Goal: Task Accomplishment & Management: Complete application form

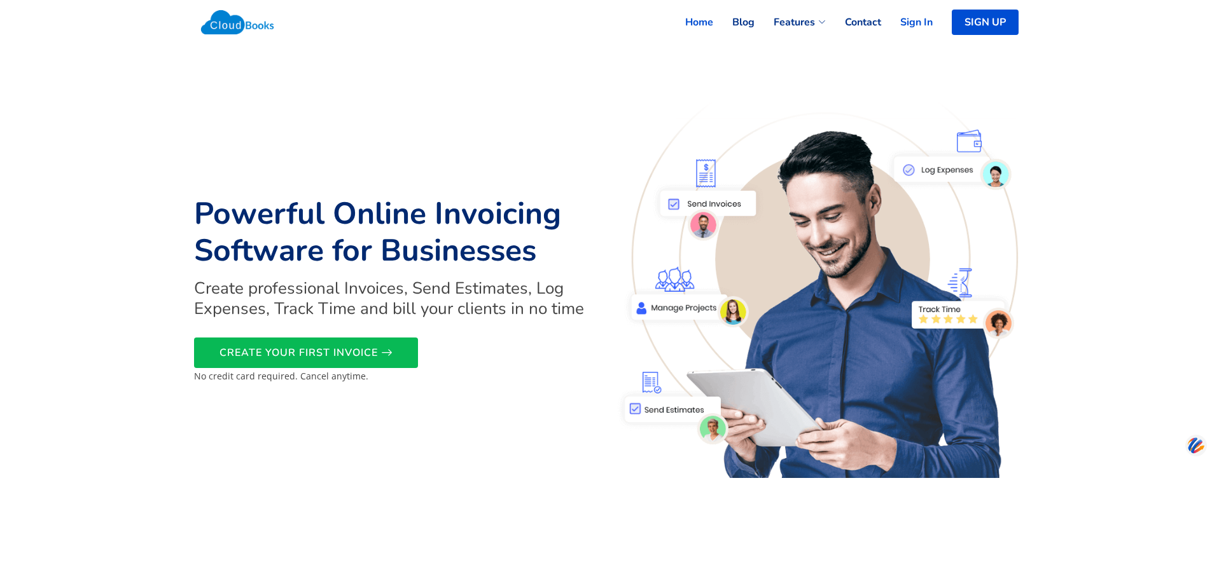
click at [920, 18] on link "Sign In" at bounding box center [907, 22] width 52 height 28
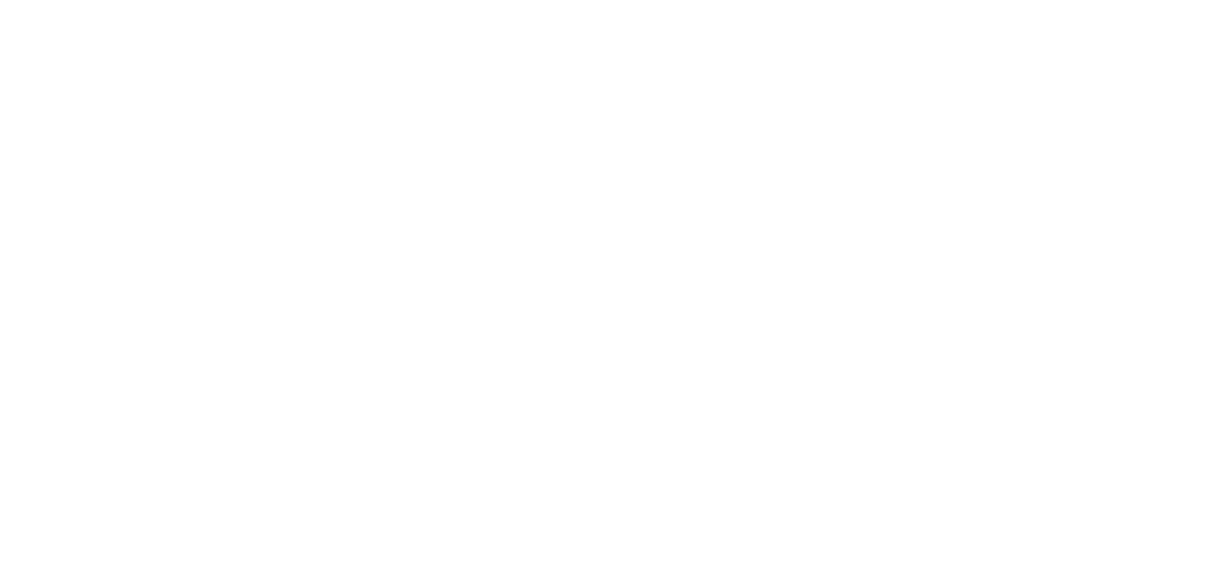
select select "90"
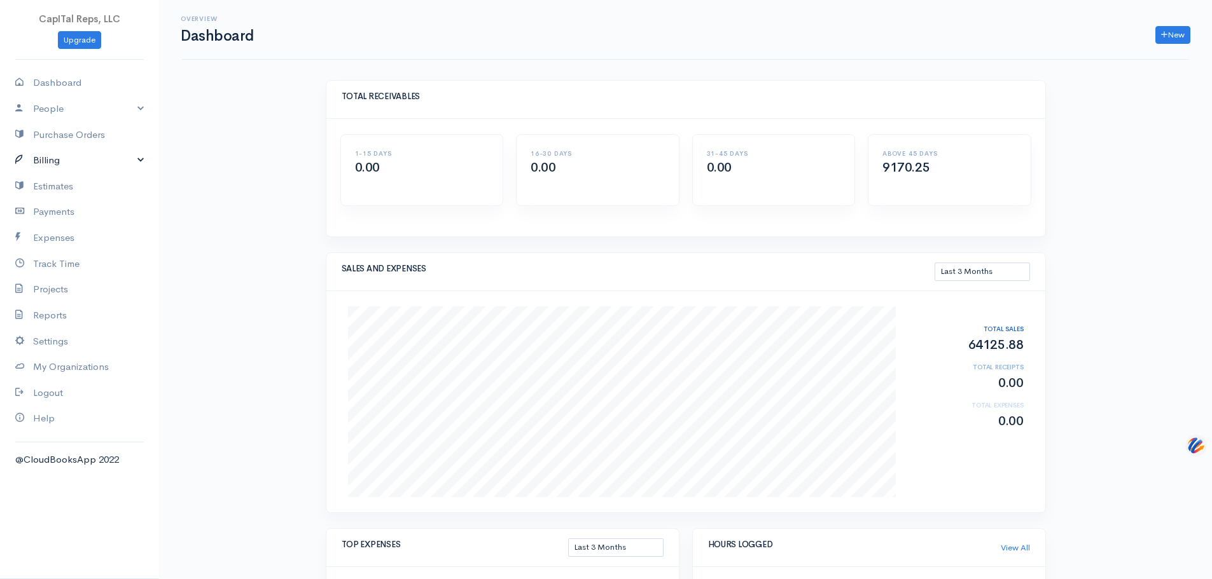
click at [71, 174] on link "Billing" at bounding box center [79, 161] width 159 height 26
click at [74, 197] on link "Invoice" at bounding box center [79, 185] width 159 height 23
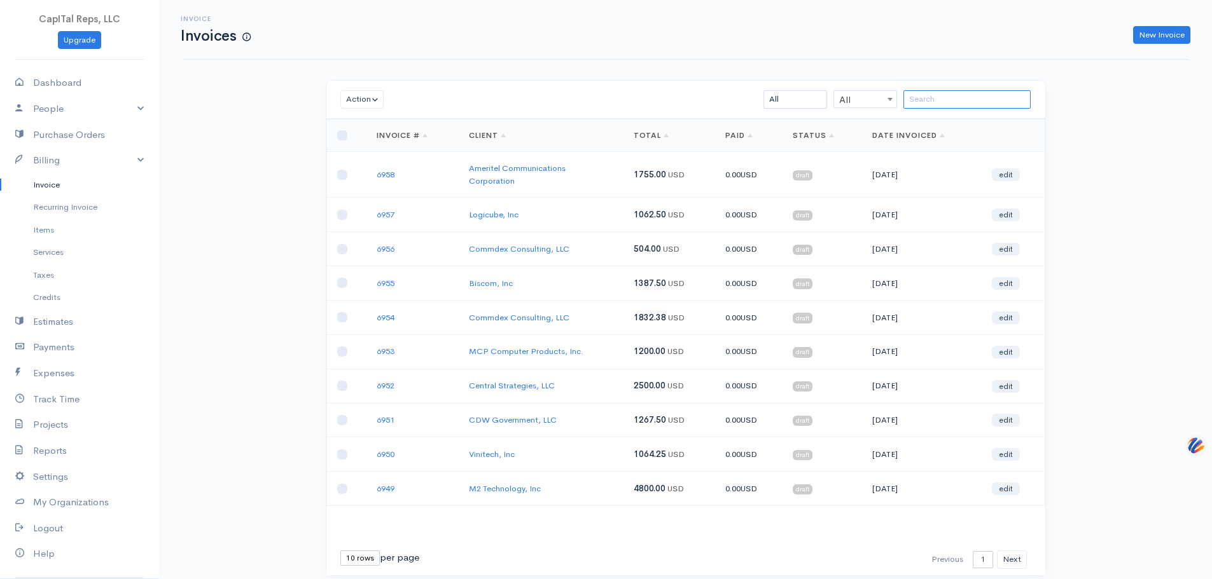
click at [974, 109] on input "search" at bounding box center [966, 99] width 127 height 18
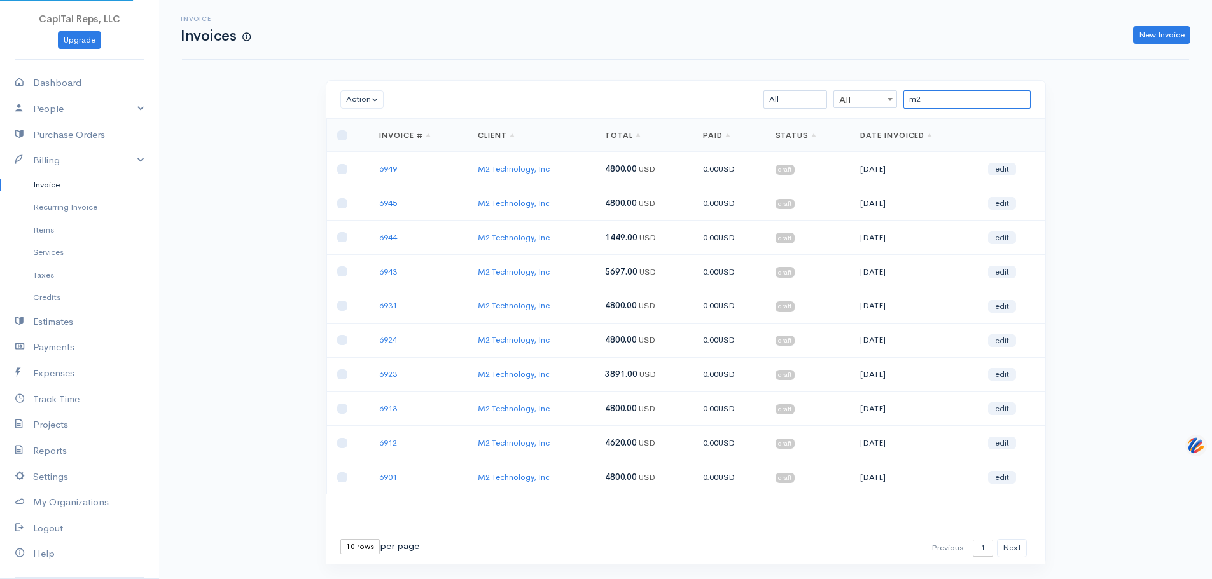
type input "m2"
click at [410, 186] on td "6949" at bounding box center [418, 169] width 99 height 34
click at [397, 174] on link "6949" at bounding box center [388, 168] width 18 height 11
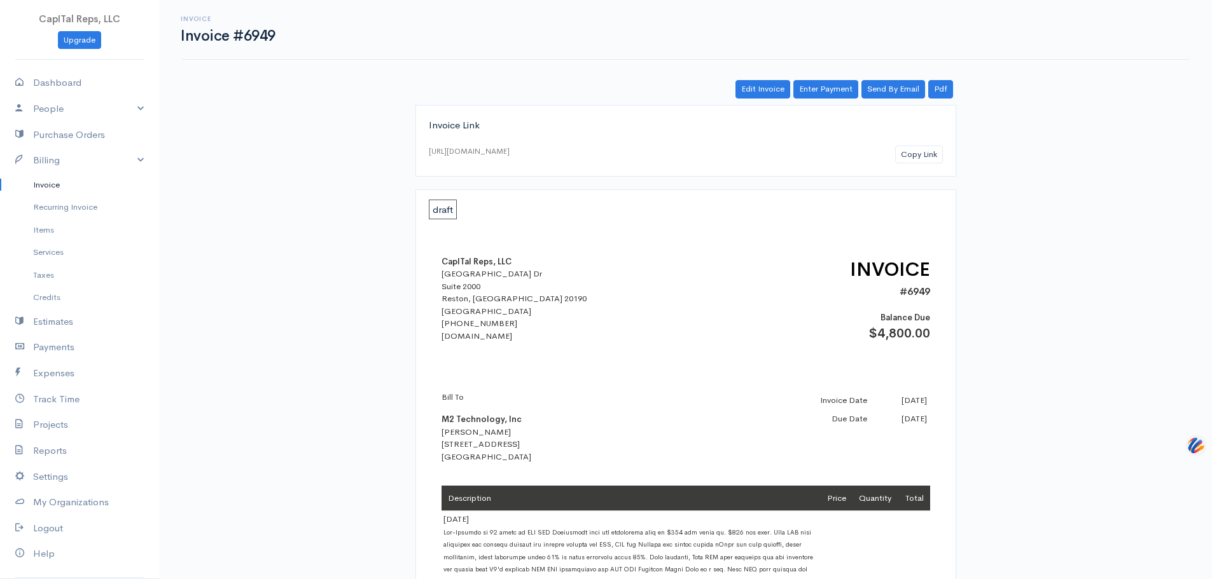
scroll to position [275, 0]
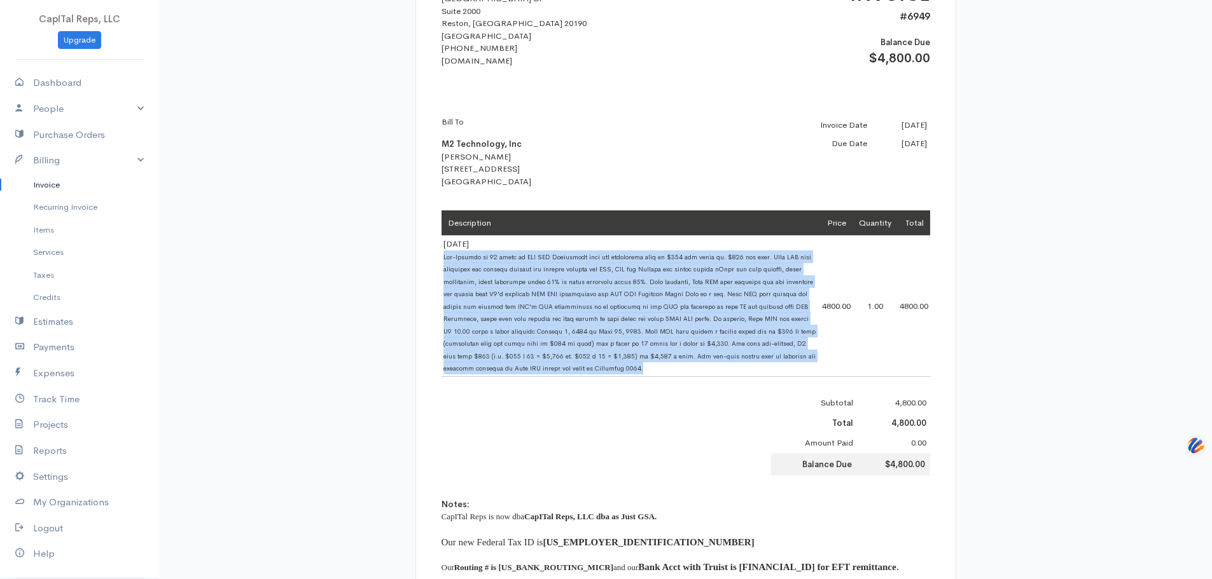
drag, startPoint x: 633, startPoint y: 400, endPoint x: 445, endPoint y: 291, distance: 217.8
click at [445, 291] on td "8-27-25" at bounding box center [630, 306] width 378 height 141
copy span "Pre-Payment of 40 hours of GSA MAS Consulting from the discounted rate of $120 …"
click at [91, 197] on link "Invoice" at bounding box center [79, 185] width 159 height 23
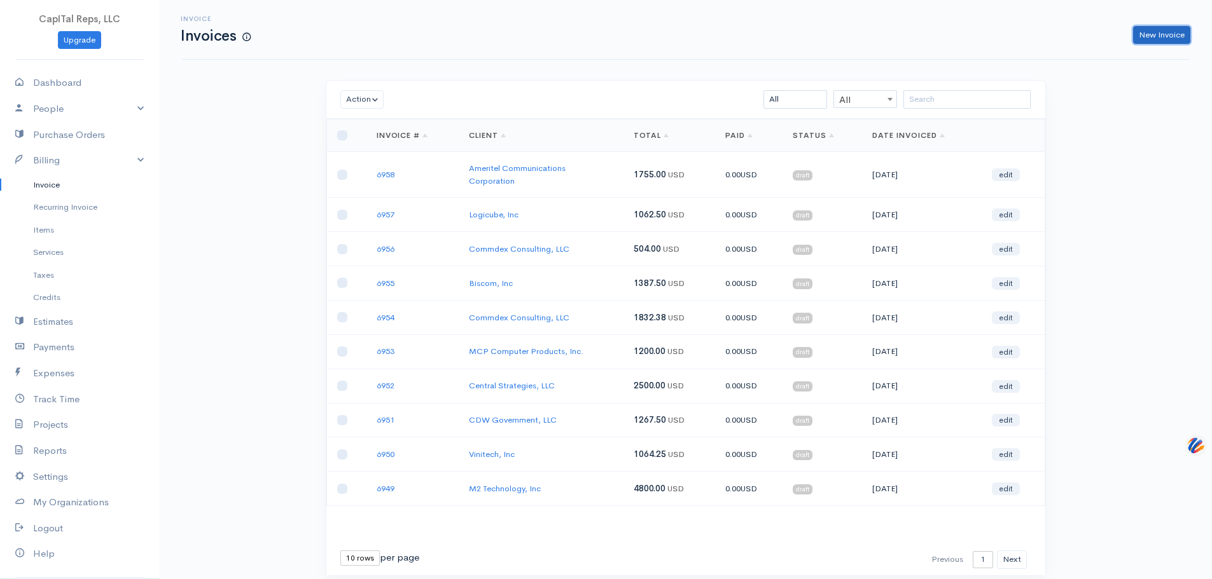
click at [1133, 45] on link "New Invoice" at bounding box center [1161, 35] width 57 height 18
select select "[GEOGRAPHIC_DATA]"
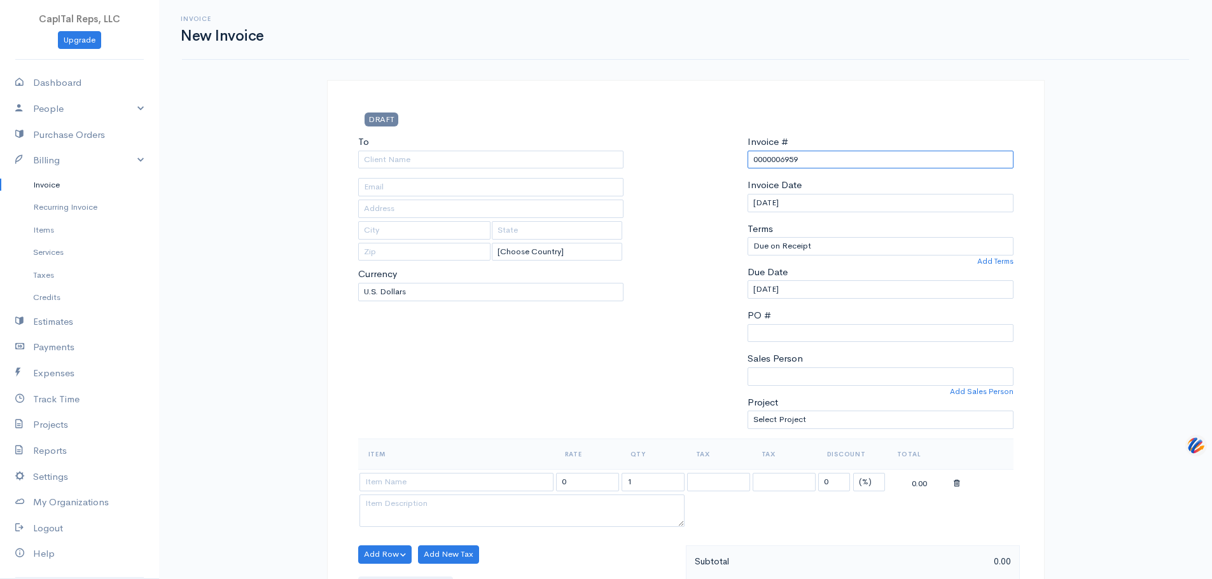
drag, startPoint x: 789, startPoint y: 183, endPoint x: 751, endPoint y: 188, distance: 39.2
click at [751, 169] on input "0000006959" at bounding box center [880, 160] width 266 height 18
type input "6959"
click at [529, 169] on input "To" at bounding box center [491, 160] width 266 height 18
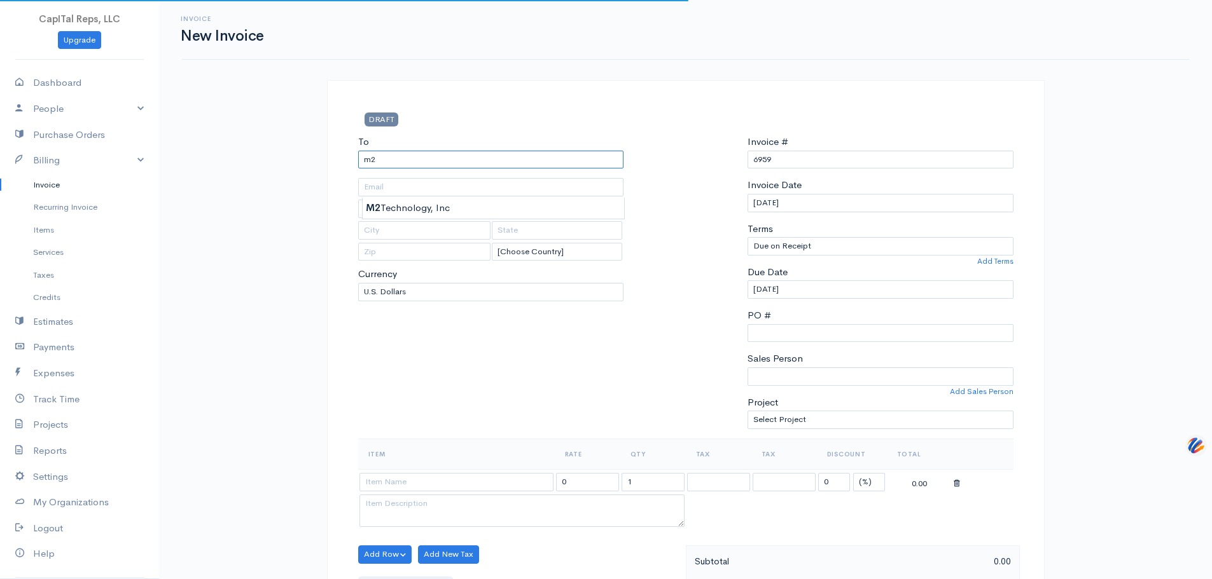
type input "M2 Technology, Inc"
click at [476, 216] on body "CapITal Reps, LLC Upgrade Dashboard People Clients Vendors Staff Users Purchase…" at bounding box center [606, 575] width 1212 height 1151
type input "Attn: Sue McElyea"
type input "21702 Hardy Oak, Suite 100"
type input "San Antonio"
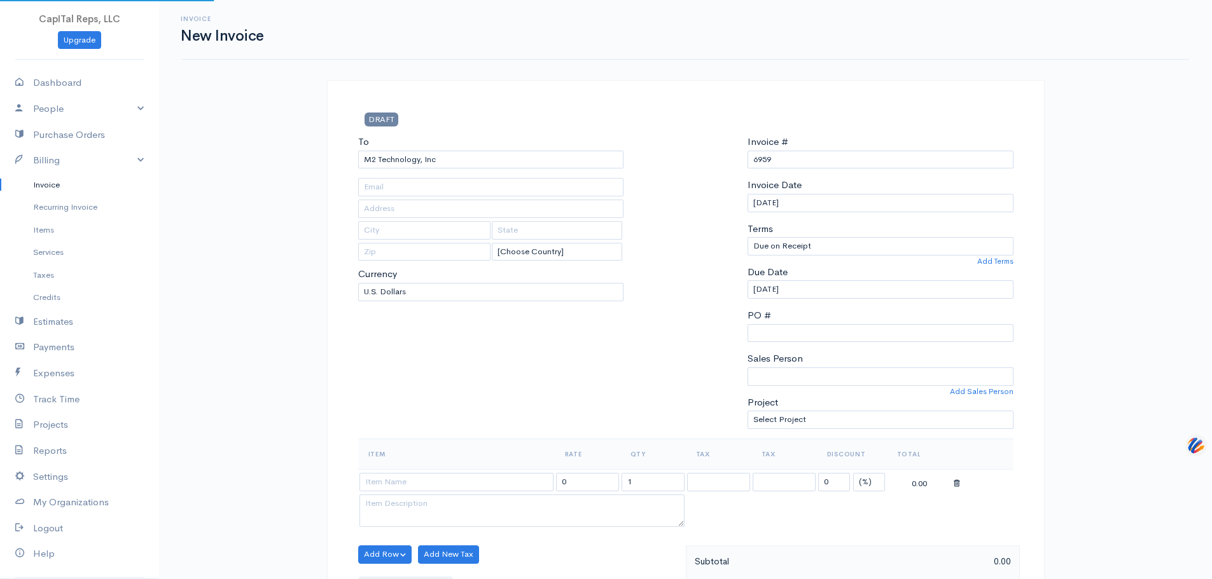
type input "TX"
type input "78258"
click at [801, 256] on select "Due on Receipt After 7 days After 15 days After 30 days After 45 days After 60 …" at bounding box center [880, 246] width 266 height 18
click at [714, 286] on div at bounding box center [685, 287] width 111 height 304
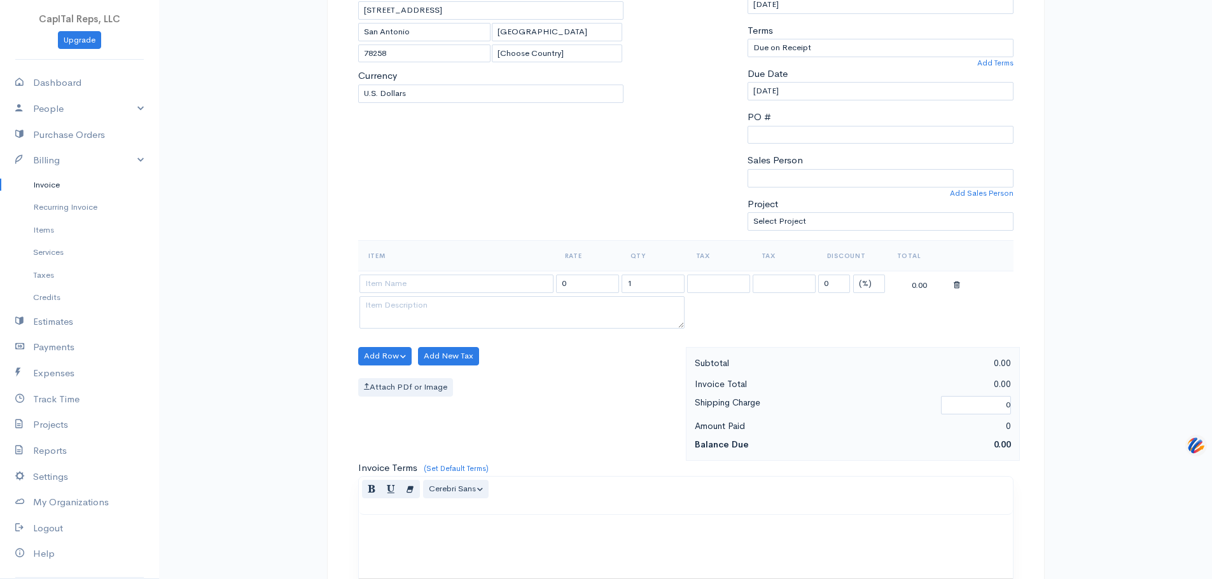
scroll to position [275, 0]
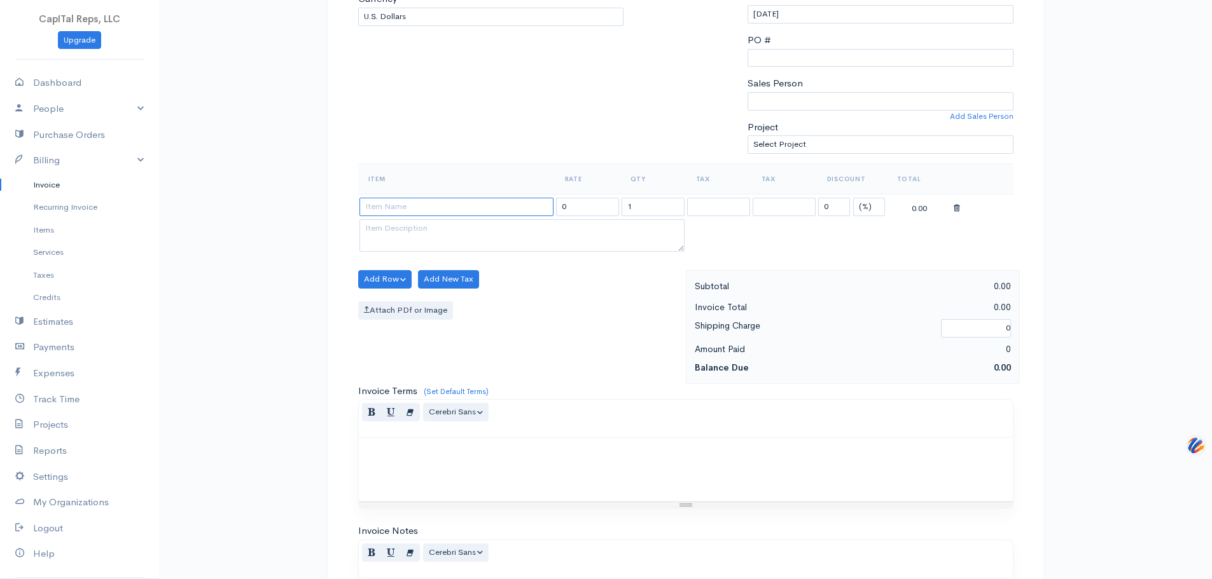
click at [468, 216] on input at bounding box center [456, 207] width 194 height 18
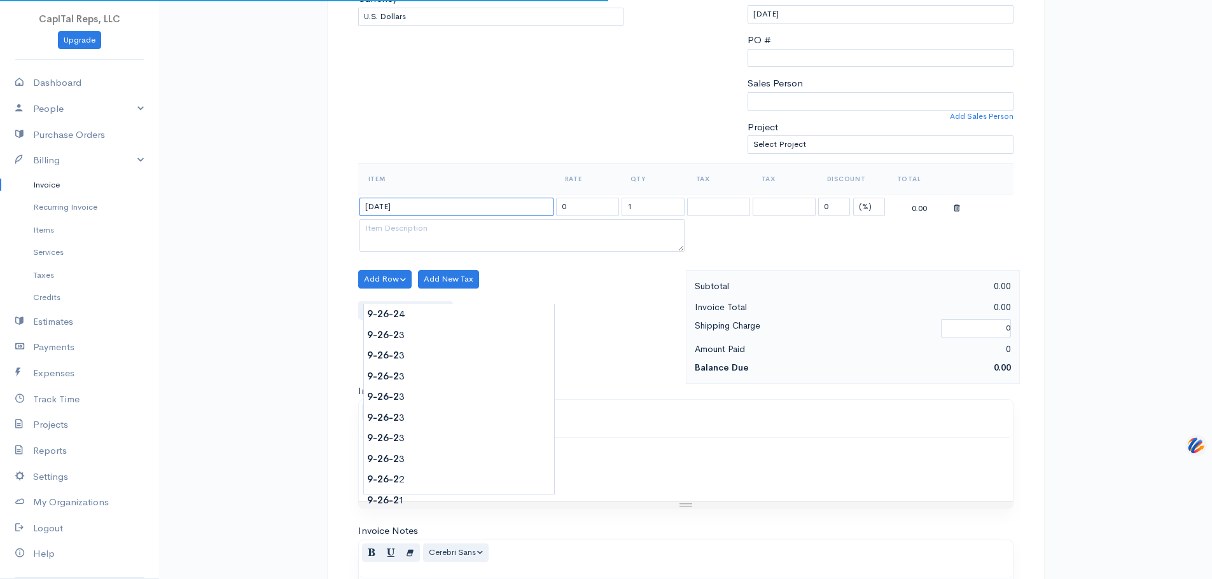
type input "9-26-25"
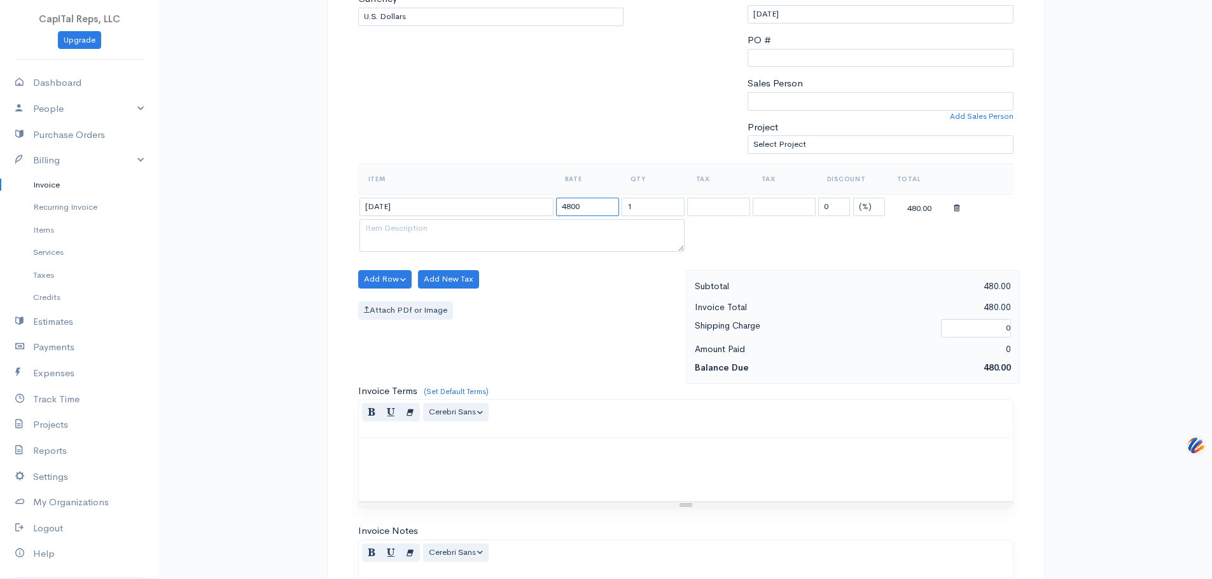
type input "4800"
click at [458, 253] on textarea at bounding box center [521, 235] width 325 height 33
click at [507, 253] on textarea at bounding box center [521, 235] width 325 height 33
paste textarea "Pre-Payment of 40 hours of GSA MAS Consulting from the discounted rate of $120 …"
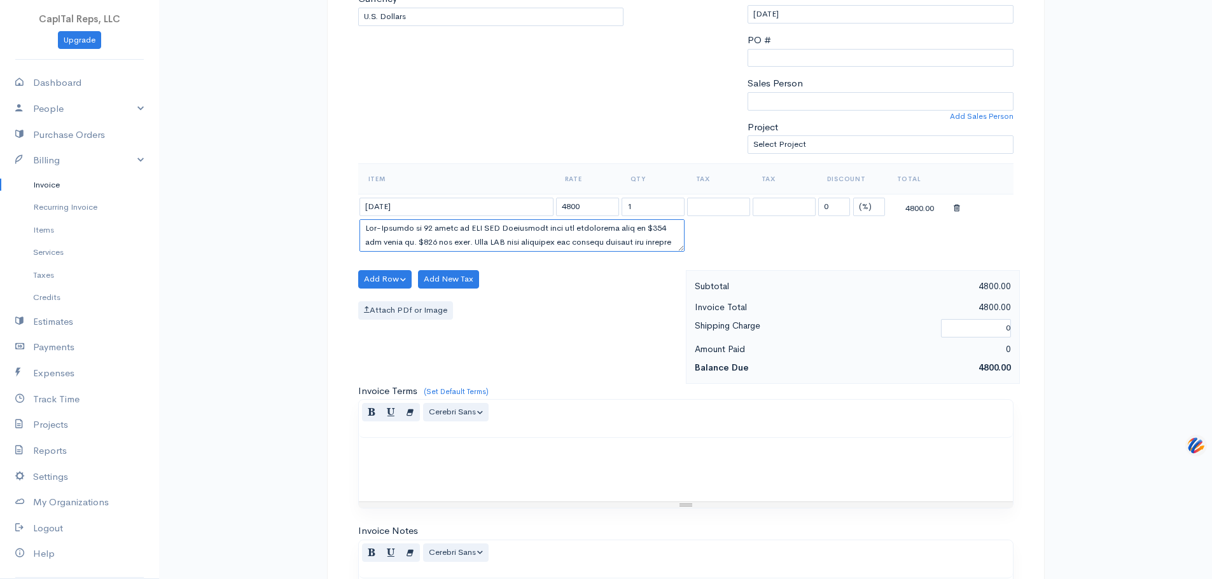
scroll to position [303, 0]
drag, startPoint x: 674, startPoint y: 347, endPoint x: 669, endPoint y: 375, distance: 28.4
click at [669, 378] on div "DRAFT To M2 Technology, Inc Attn: Sue McElyea 21702 Hardy Oak, Suite 100 San An…" at bounding box center [686, 327] width 718 height 1044
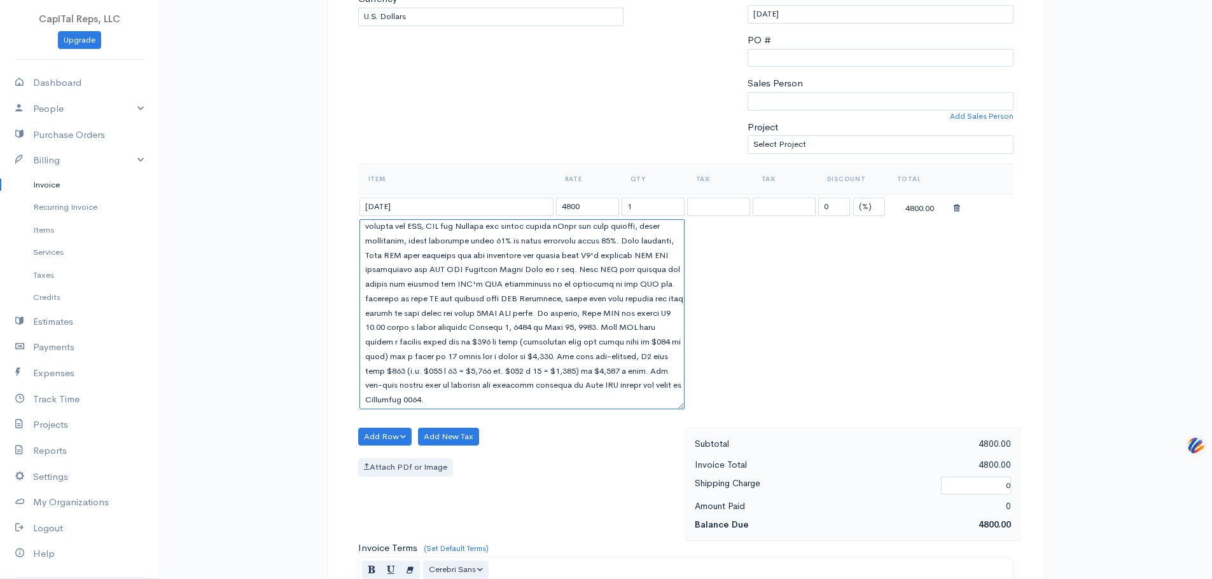
scroll to position [148, 0]
drag, startPoint x: 679, startPoint y: 345, endPoint x: 706, endPoint y: 506, distance: 162.5
click at [706, 413] on table "Item Rate Qty Tax Tax Discount Total 9-26-25 4800 1 0 (%) Flat 4800.00" at bounding box center [685, 287] width 655 height 249
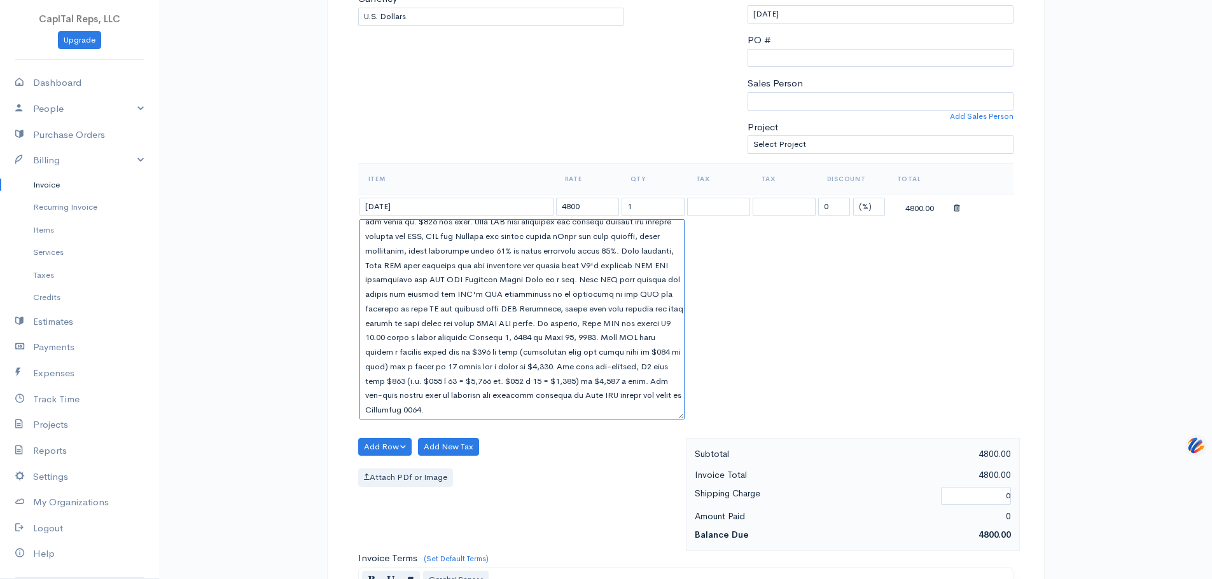
drag, startPoint x: 620, startPoint y: 500, endPoint x: 576, endPoint y: 492, distance: 44.7
click at [574, 420] on textarea at bounding box center [521, 319] width 325 height 200
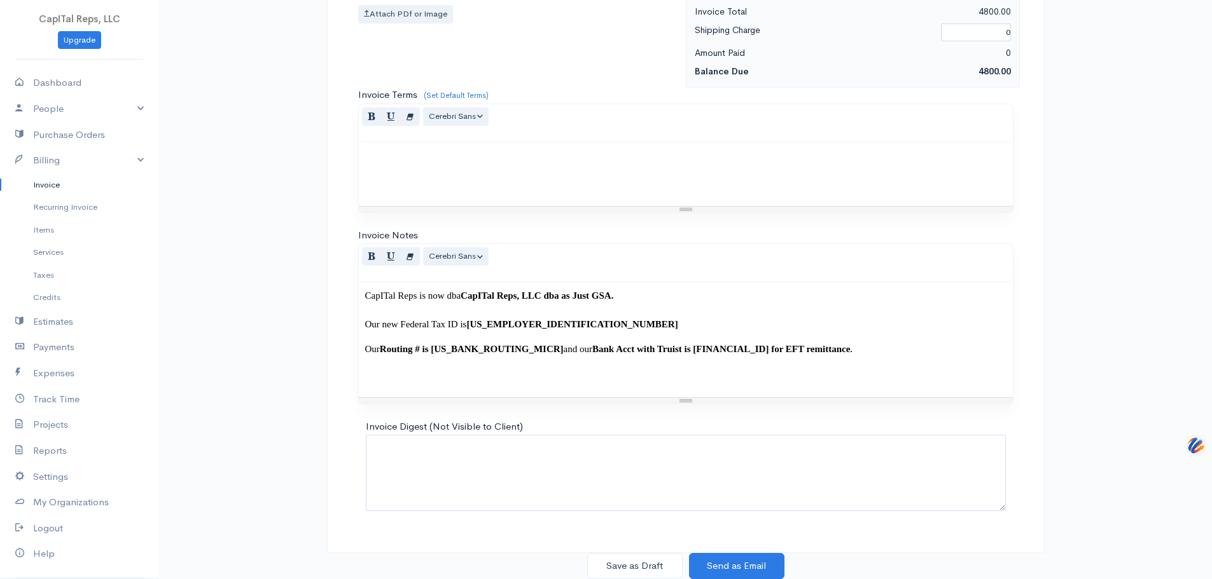
scroll to position [904, 0]
type textarea "Pre-Payment of 40 hours of GSA MAS Consulting from the discounted rate of $120 …"
click at [649, 561] on button "Save as Draft" at bounding box center [634, 566] width 95 height 26
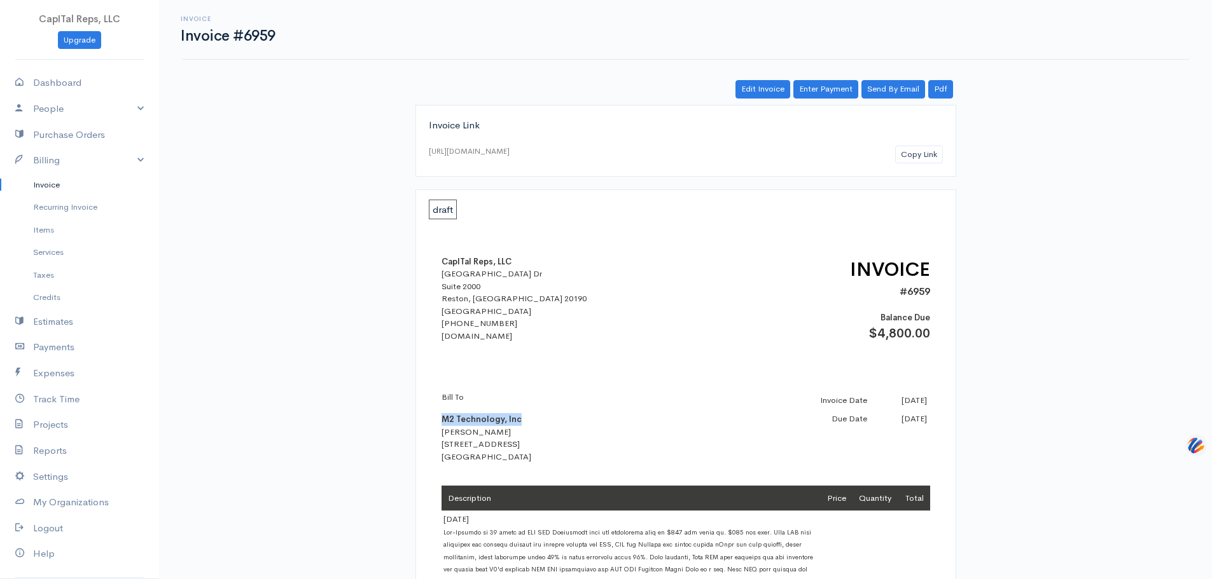
drag, startPoint x: 519, startPoint y: 457, endPoint x: 442, endPoint y: 459, distance: 77.0
click at [442, 459] on div "Bill To M2 Technology, Inc Sue McElyea 21702 Hardy Oak, Suite 100 San Antonio, …" at bounding box center [552, 427] width 223 height 73
copy b "M2 Technology, Inc"
click at [939, 99] on link "Pdf" at bounding box center [940, 89] width 25 height 18
